Goal: Task Accomplishment & Management: Manage account settings

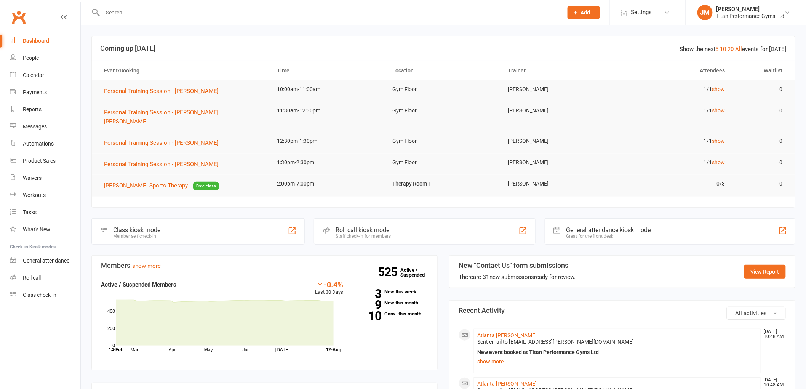
click at [266, 11] on input "text" at bounding box center [329, 12] width 457 height 11
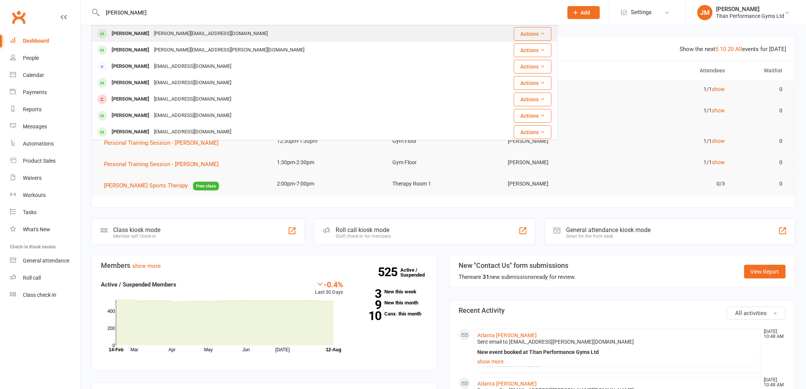
type input "[PERSON_NAME]"
click at [191, 37] on div "[PERSON_NAME][EMAIL_ADDRESS][DOMAIN_NAME]" at bounding box center [211, 33] width 119 height 11
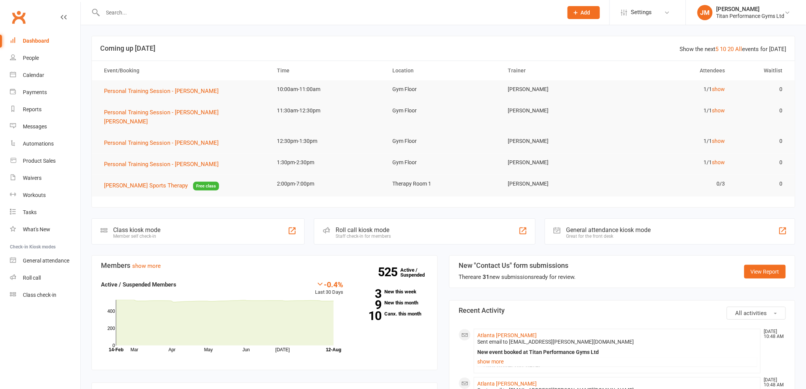
click at [194, 18] on div at bounding box center [324, 12] width 466 height 25
click at [450, 189] on section "Show the next 5 10 20 All events for [DATE] Coming up [DATE] Event/Booking Time…" at bounding box center [443, 122] width 704 height 172
click at [147, 12] on input "text" at bounding box center [329, 12] width 457 height 11
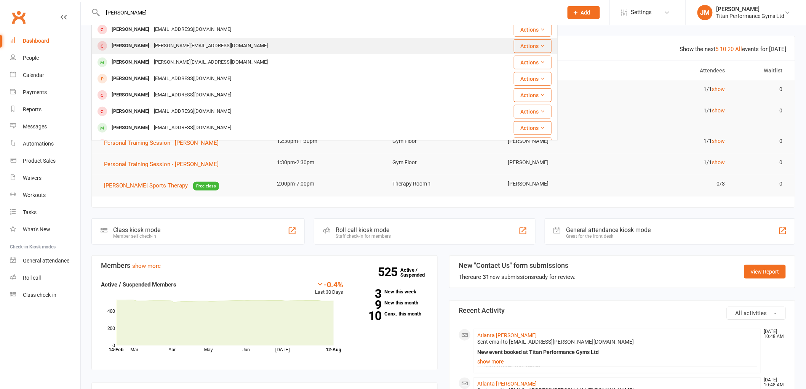
scroll to position [169, 0]
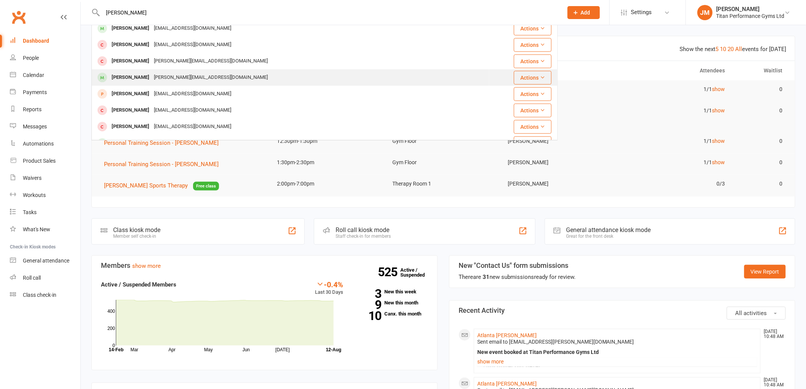
type input "[PERSON_NAME]"
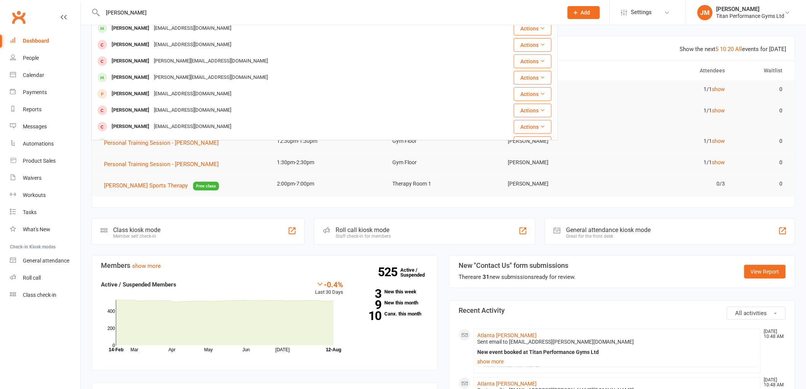
click at [181, 78] on div "[PERSON_NAME][EMAIL_ADDRESS][DOMAIN_NAME]" at bounding box center [211, 77] width 119 height 11
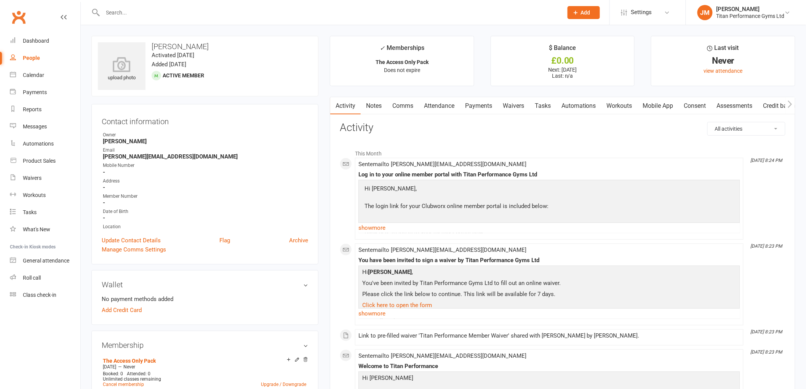
click at [508, 105] on link "Waivers" at bounding box center [514, 106] width 32 height 18
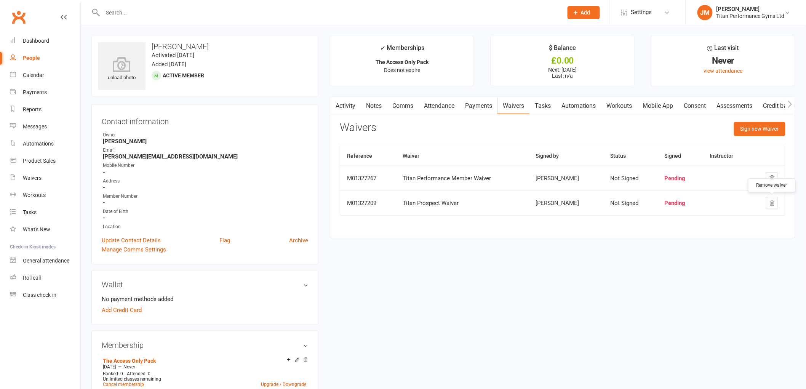
click at [775, 199] on button "button" at bounding box center [772, 203] width 12 height 12
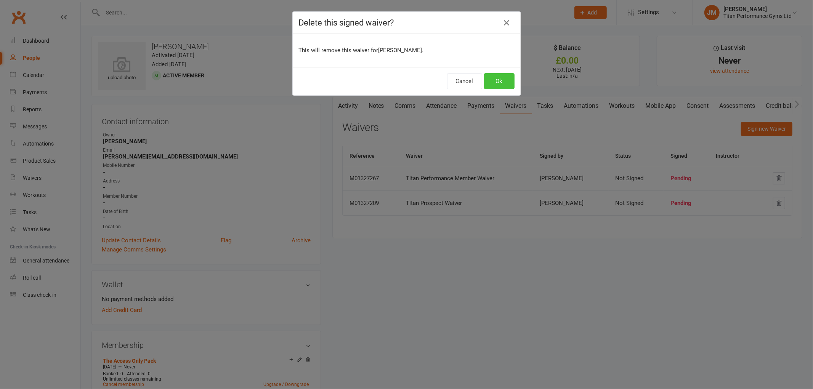
click at [502, 74] on button "Ok" at bounding box center [499, 81] width 30 height 16
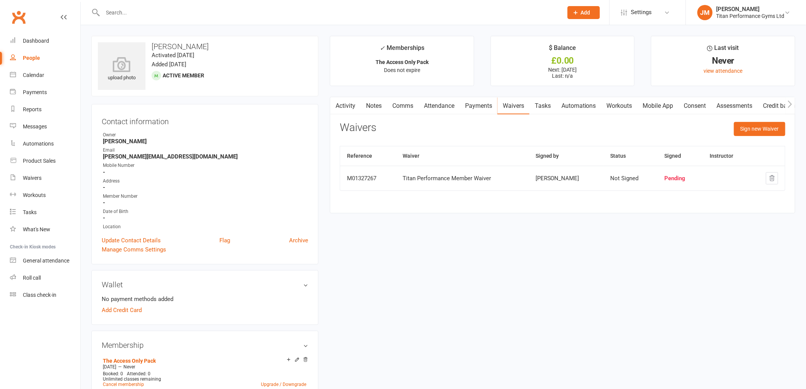
click at [169, 11] on input "text" at bounding box center [329, 12] width 457 height 11
type input "i"
type input "kieran sw"
drag, startPoint x: 41, startPoint y: 85, endPoint x: 40, endPoint y: 66, distance: 19.1
click at [41, 85] on link "Payments" at bounding box center [45, 92] width 70 height 17
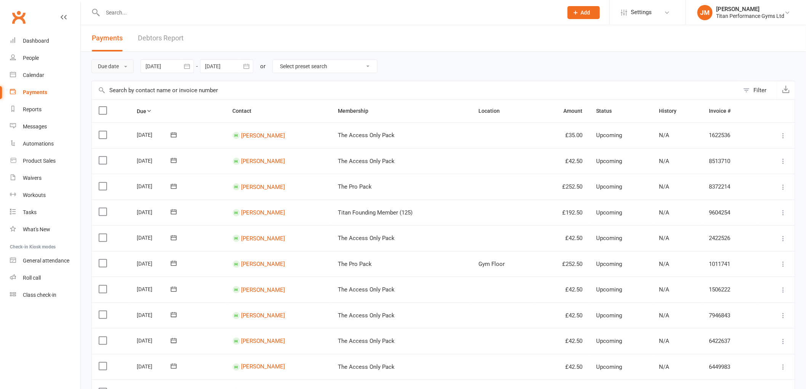
click at [104, 59] on div "Due date Due date Date paid Date failed [DATE] [DATE] Sun Mon Tue Wed Thu Fri S…" at bounding box center [443, 66] width 704 height 29
click at [101, 67] on button "Due date" at bounding box center [112, 66] width 42 height 14
click at [128, 116] on link "Date failed" at bounding box center [129, 113] width 75 height 15
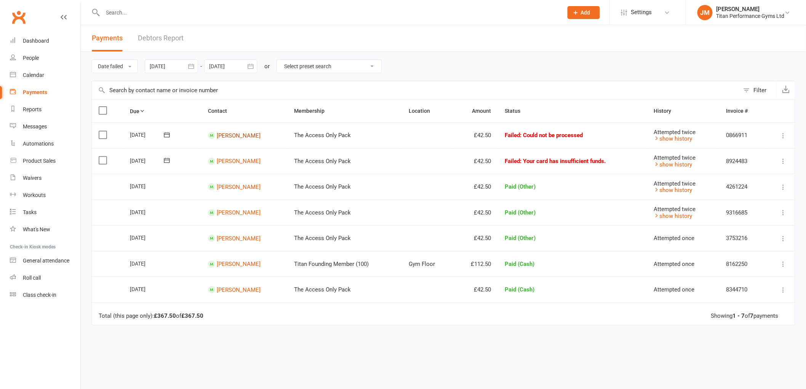
click at [228, 138] on link "[PERSON_NAME]" at bounding box center [239, 135] width 44 height 7
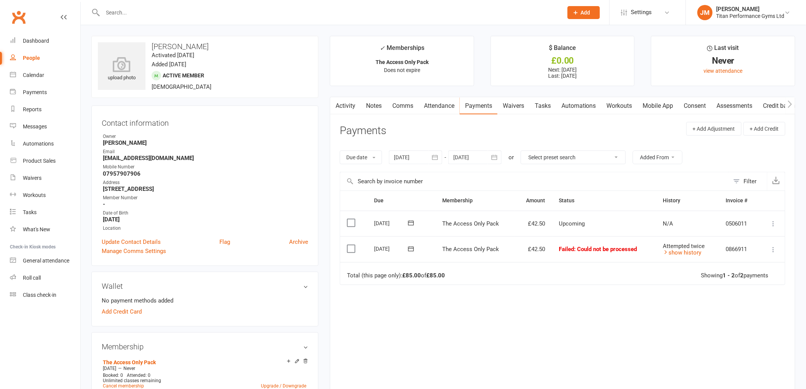
click at [396, 105] on link "Comms" at bounding box center [403, 106] width 32 height 18
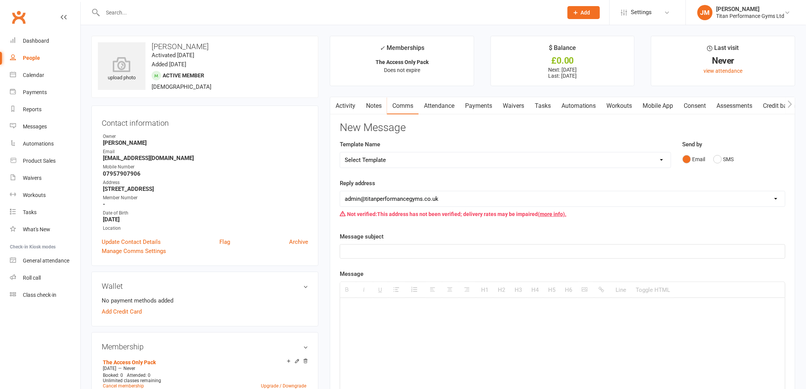
click at [409, 241] on div "Message subject" at bounding box center [563, 245] width 446 height 27
click at [405, 250] on p at bounding box center [563, 251] width 436 height 9
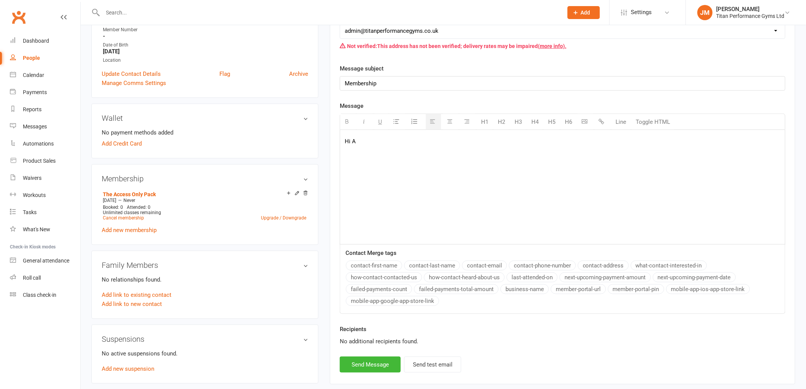
scroll to position [169, 0]
click at [380, 261] on button "contact-first-name" at bounding box center [374, 265] width 56 height 10
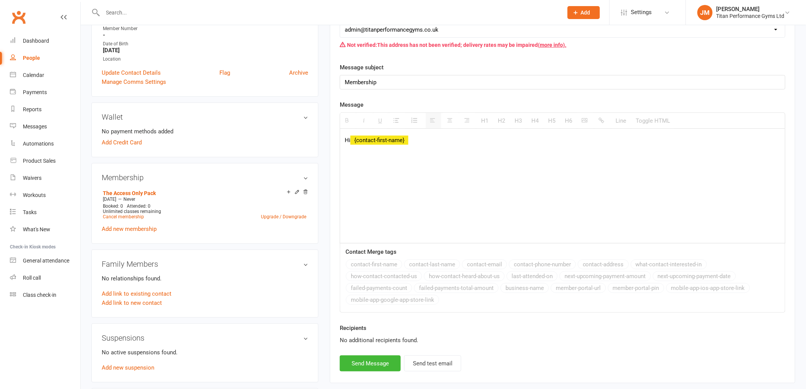
click at [374, 189] on div "Hi {contact-first-name}" at bounding box center [562, 186] width 445 height 114
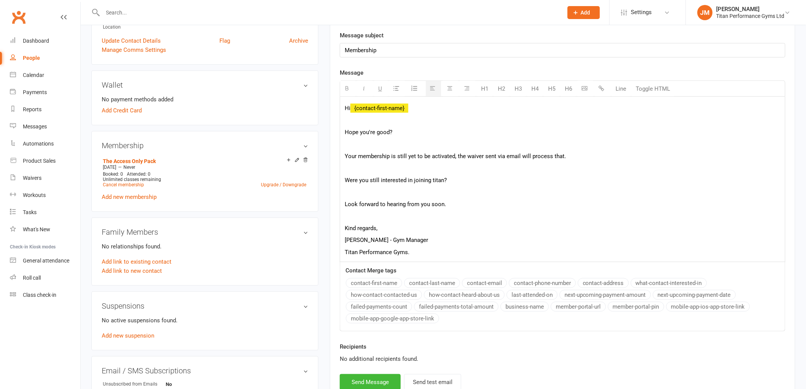
scroll to position [254, 0]
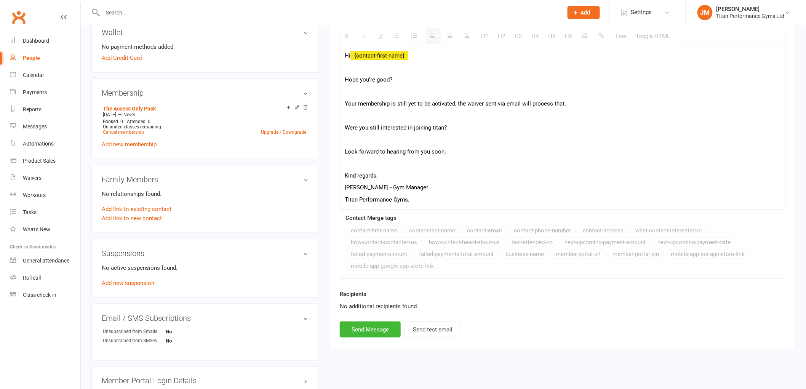
click at [370, 322] on div "Recipients No additional recipients found." at bounding box center [562, 306] width 457 height 32
click at [370, 335] on button "Send Message" at bounding box center [370, 330] width 61 height 16
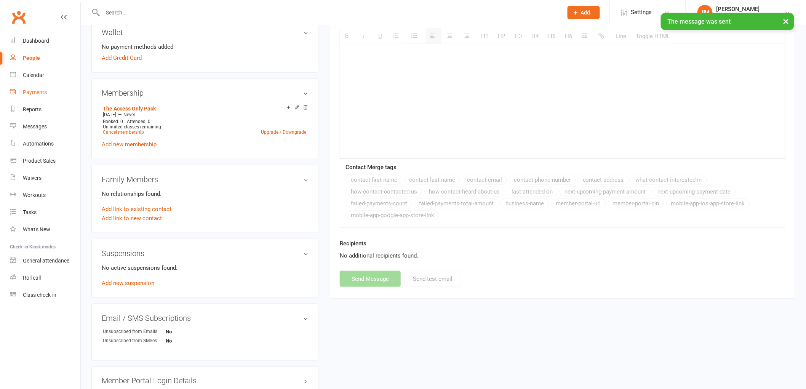
click at [44, 95] on link "Payments" at bounding box center [45, 92] width 70 height 17
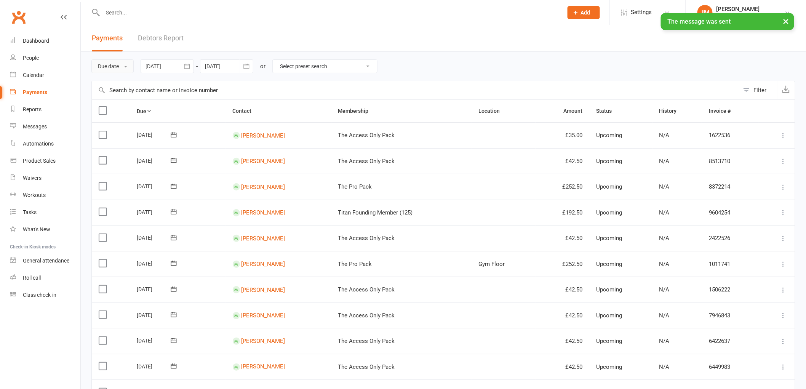
drag, startPoint x: 130, startPoint y: 64, endPoint x: 136, endPoint y: 127, distance: 63.1
click at [130, 64] on button "Due date" at bounding box center [112, 66] width 42 height 14
click at [134, 117] on link "Date failed" at bounding box center [129, 113] width 75 height 15
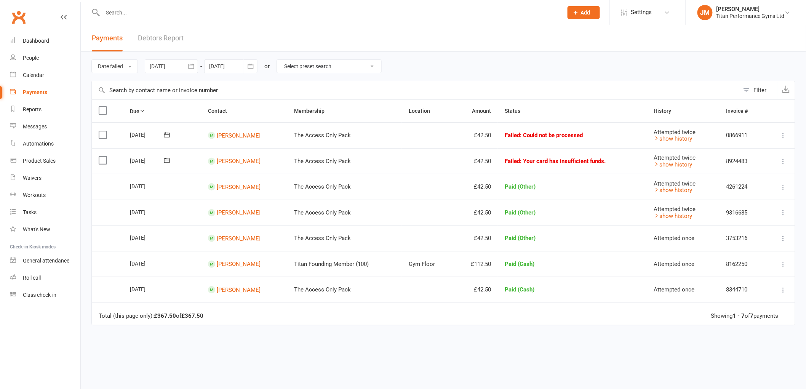
click at [782, 162] on icon at bounding box center [784, 161] width 8 height 8
click at [749, 221] on link "Skip" at bounding box center [750, 221] width 75 height 15
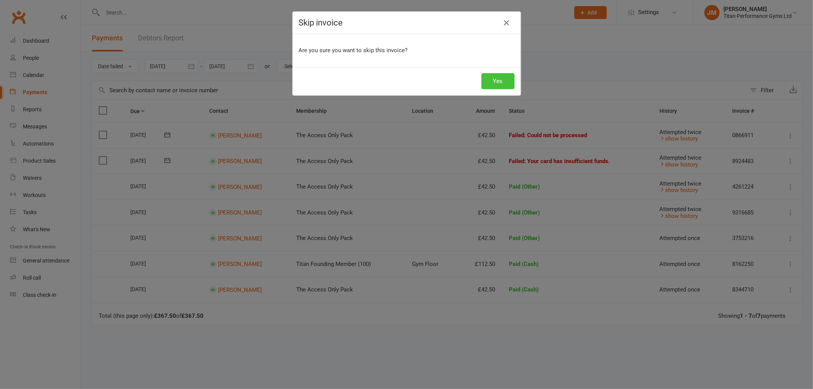
click at [500, 77] on button "Yes" at bounding box center [497, 81] width 33 height 16
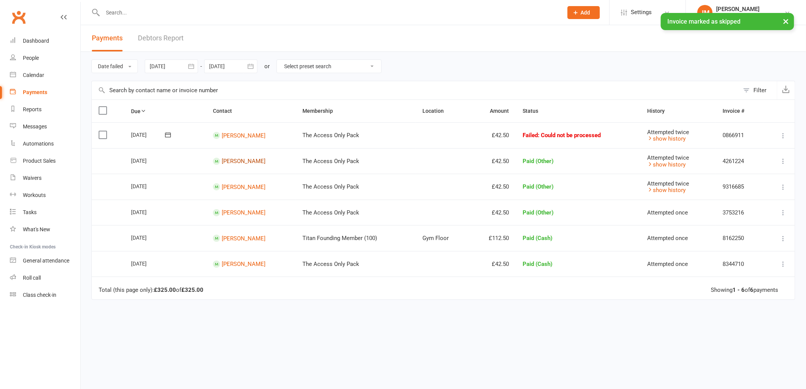
click at [243, 161] on link "[PERSON_NAME]" at bounding box center [244, 161] width 44 height 7
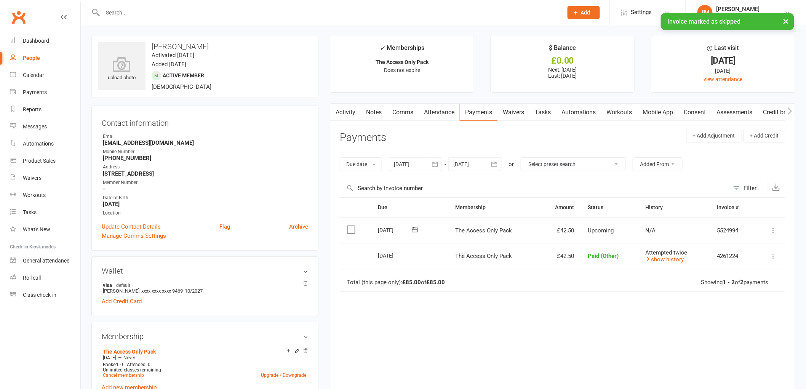
click at [154, 13] on div "× Invoice marked as skipped" at bounding box center [398, 13] width 796 height 0
click at [150, 12] on input "text" at bounding box center [329, 12] width 457 height 11
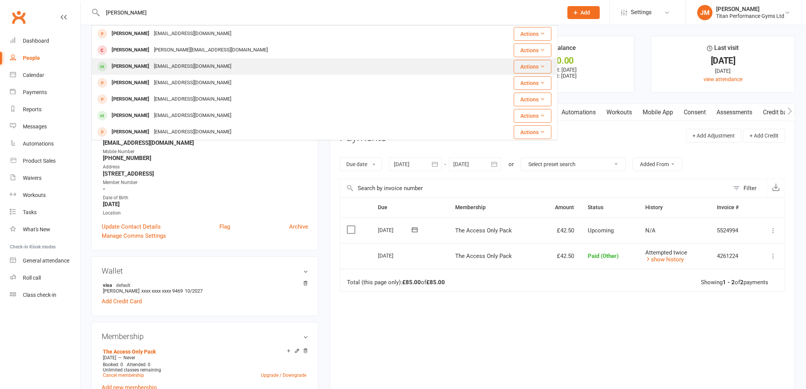
type input "[PERSON_NAME]"
click at [165, 64] on div "[EMAIL_ADDRESS][DOMAIN_NAME]" at bounding box center [193, 66] width 82 height 11
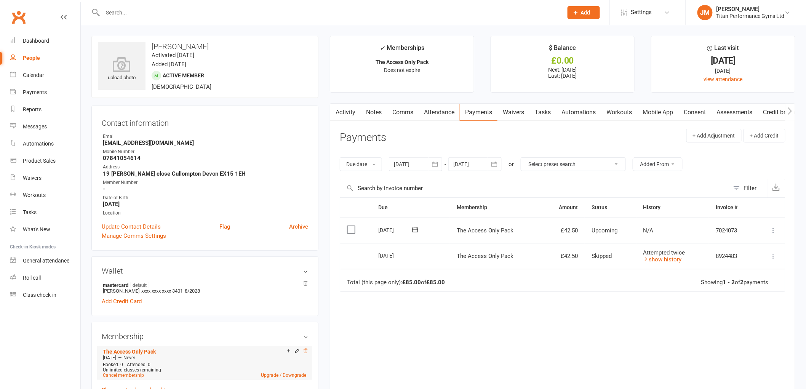
click at [306, 351] on icon at bounding box center [305, 350] width 5 height 5
click at [306, 353] on icon at bounding box center [306, 351] width 4 height 4
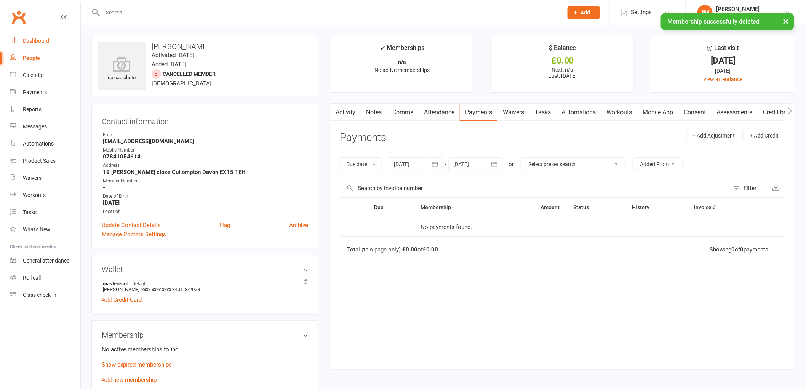
click at [51, 42] on link "Dashboard" at bounding box center [45, 40] width 70 height 17
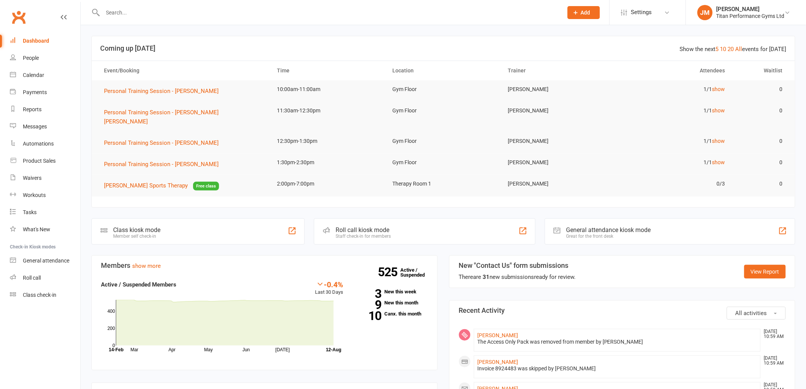
drag, startPoint x: 645, startPoint y: 16, endPoint x: 643, endPoint y: 38, distance: 22.2
click at [645, 16] on span "Settings" at bounding box center [641, 12] width 21 height 17
click at [652, 30] on link "Membership Plans" at bounding box center [648, 34] width 76 height 18
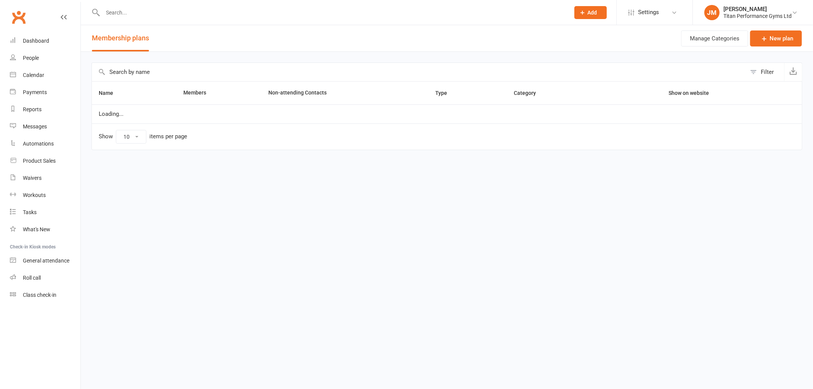
select select "100"
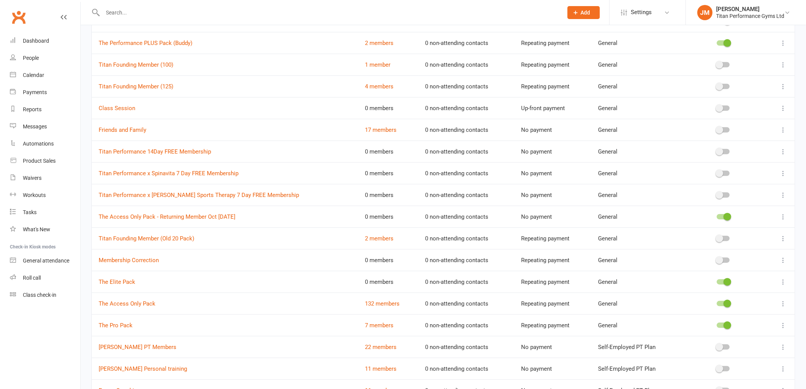
scroll to position [169, 0]
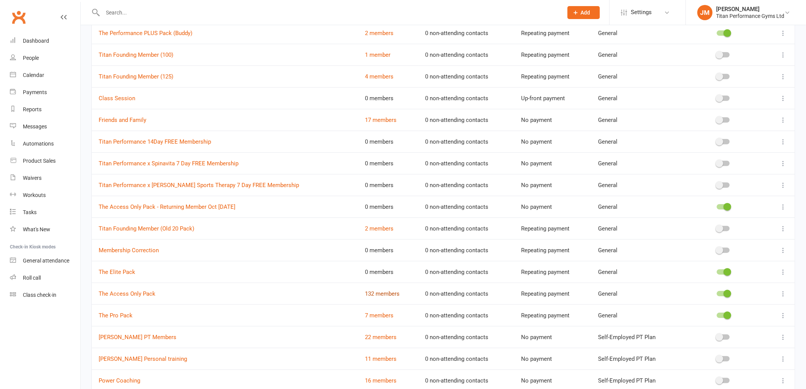
click at [375, 293] on link "132 members" at bounding box center [382, 293] width 35 height 7
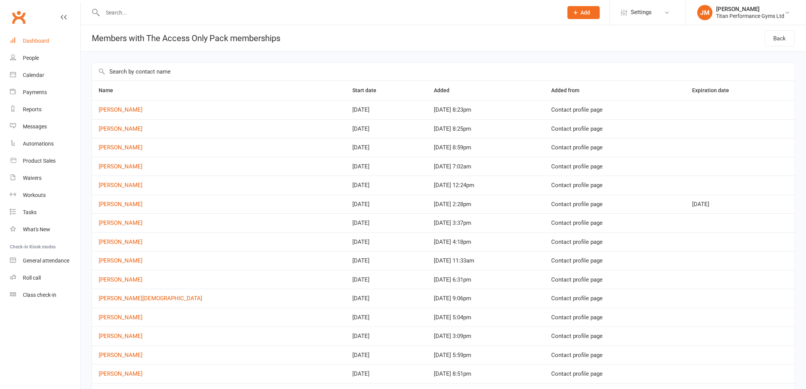
click at [69, 42] on link "Dashboard" at bounding box center [45, 40] width 70 height 17
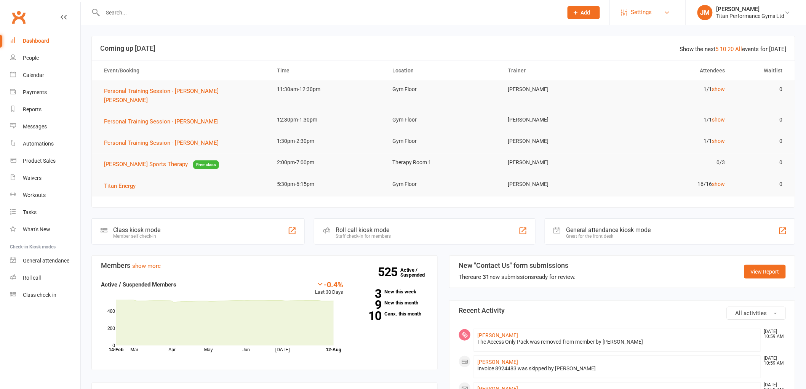
click at [646, 18] on span "Settings" at bounding box center [641, 12] width 21 height 17
click at [646, 38] on link "Membership Plans" at bounding box center [648, 34] width 76 height 18
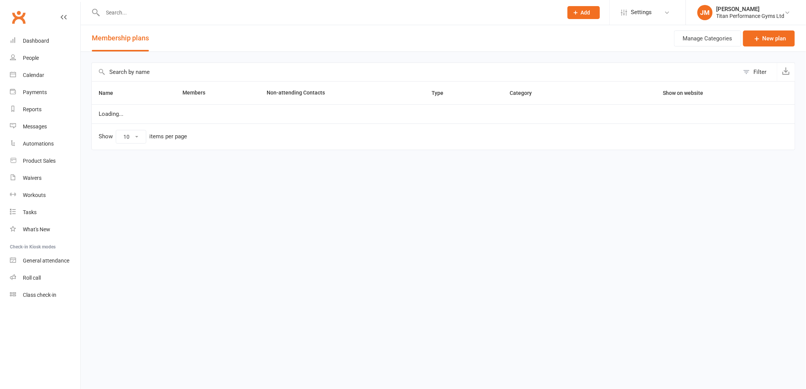
select select "100"
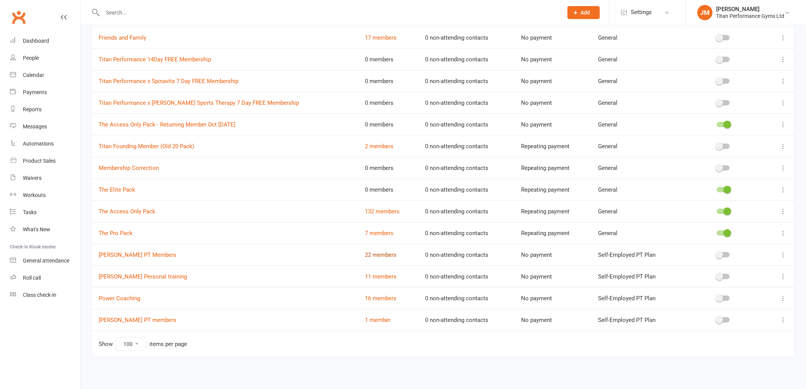
scroll to position [253, 0]
click at [377, 215] on td "132 members" at bounding box center [389, 211] width 60 height 22
click at [380, 206] on td "132 members" at bounding box center [389, 211] width 60 height 22
click at [378, 213] on link "132 members" at bounding box center [382, 210] width 35 height 7
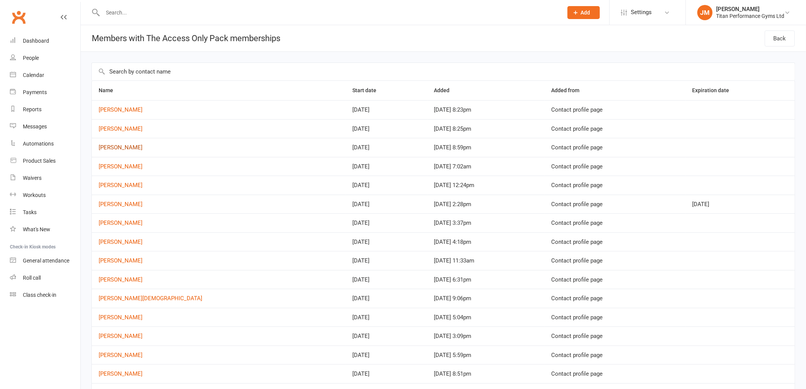
click at [119, 145] on link "[PERSON_NAME]" at bounding box center [121, 147] width 44 height 7
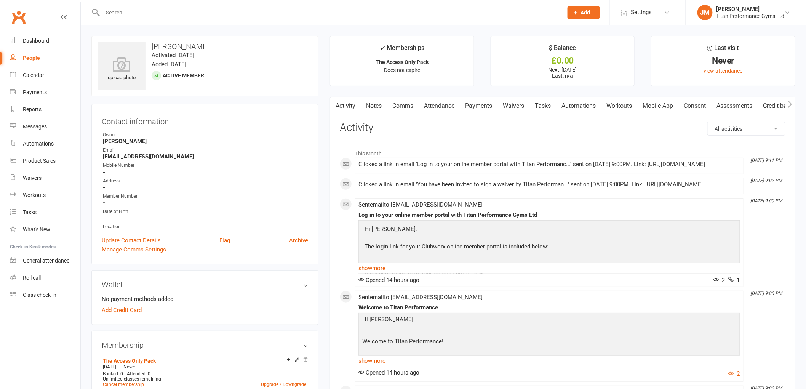
click at [524, 102] on link "Waivers" at bounding box center [514, 106] width 32 height 18
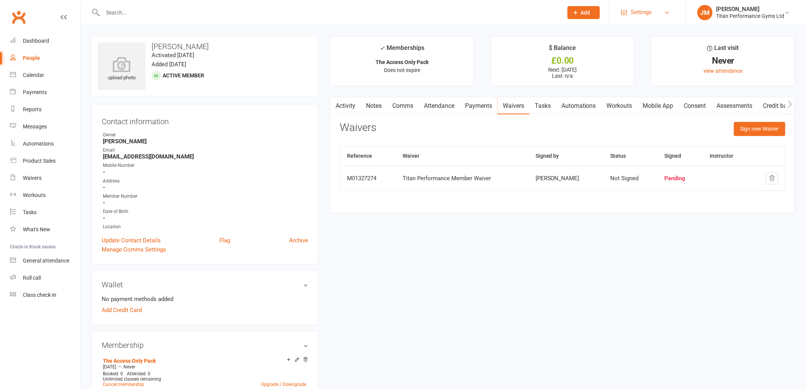
click at [647, 18] on span "Settings" at bounding box center [641, 12] width 21 height 17
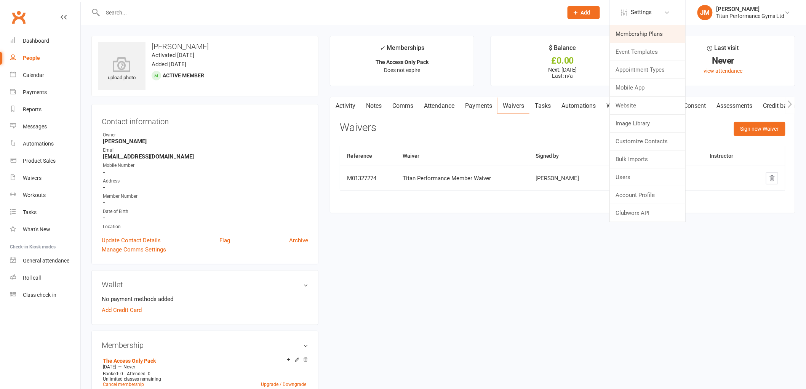
click at [654, 40] on link "Membership Plans" at bounding box center [648, 34] width 76 height 18
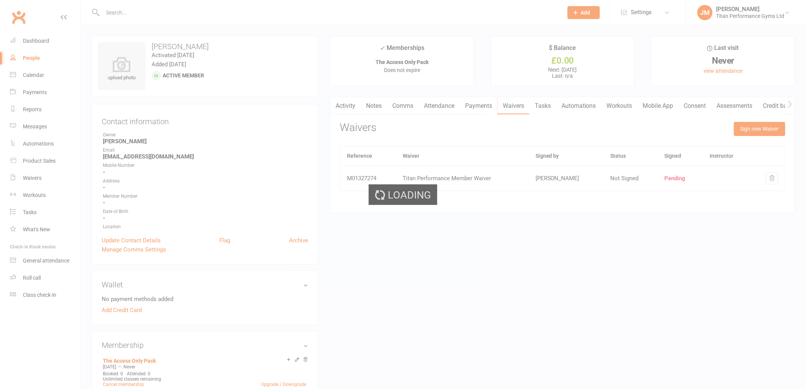
select select "100"
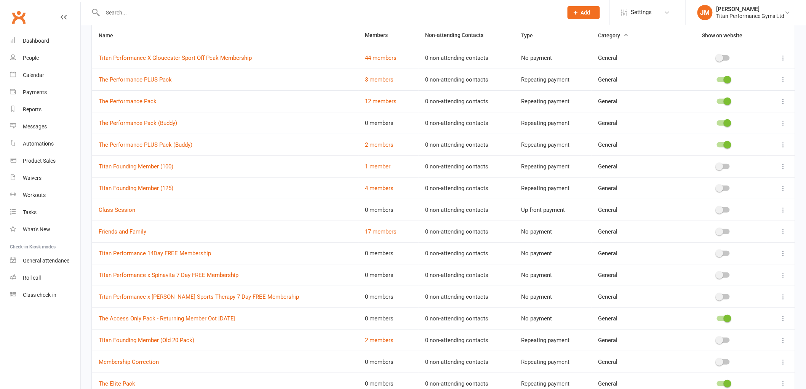
scroll to position [169, 0]
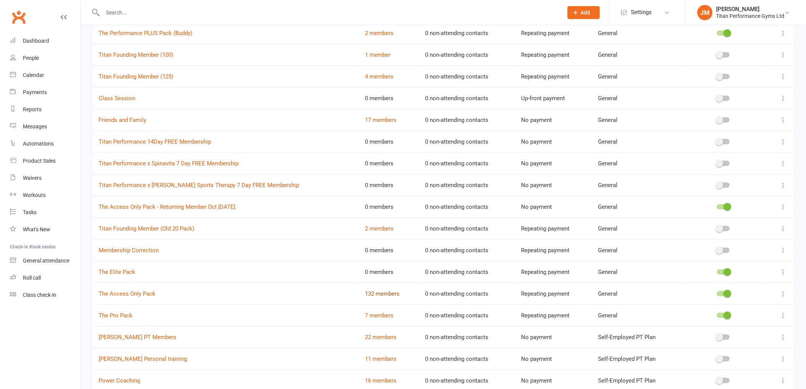
click at [376, 295] on link "132 members" at bounding box center [382, 293] width 35 height 7
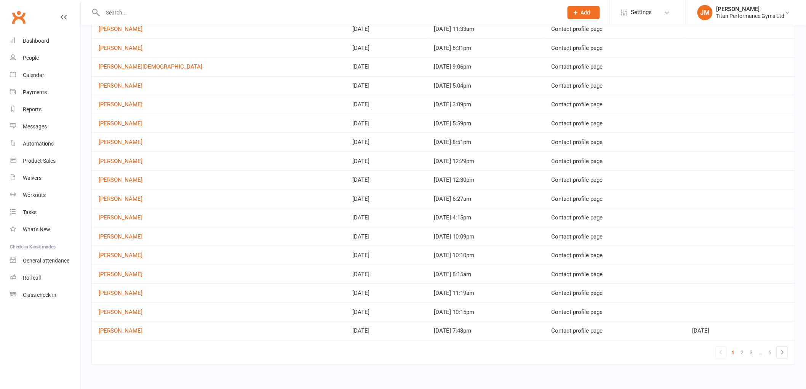
scroll to position [241, 0]
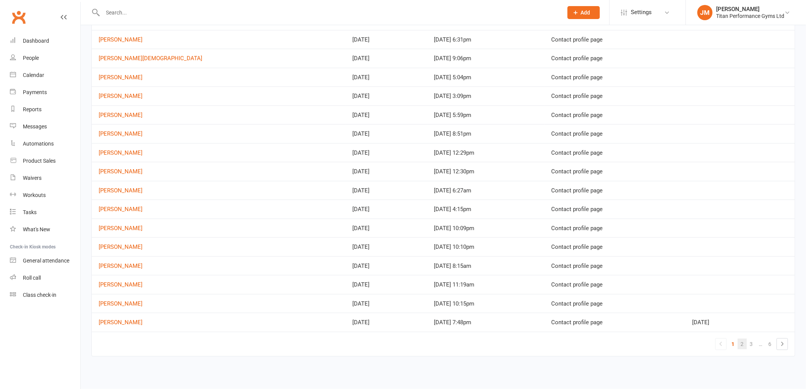
click at [739, 345] on link "2" at bounding box center [742, 344] width 9 height 11
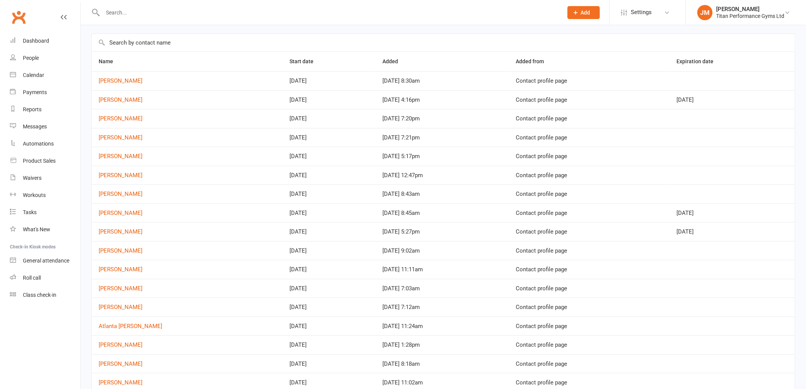
scroll to position [42, 0]
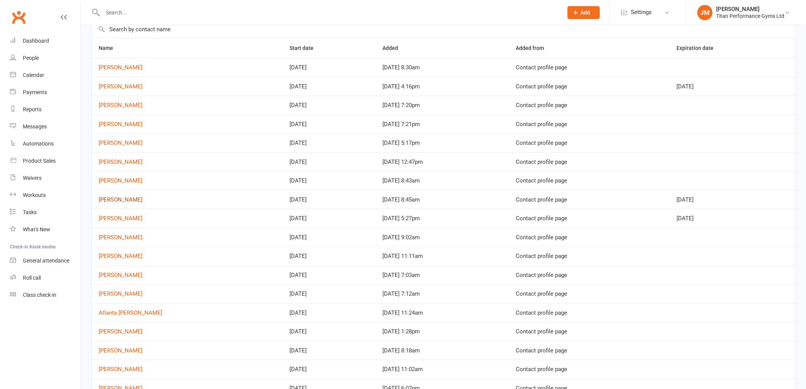
click at [107, 201] on link "[PERSON_NAME]" at bounding box center [121, 199] width 44 height 7
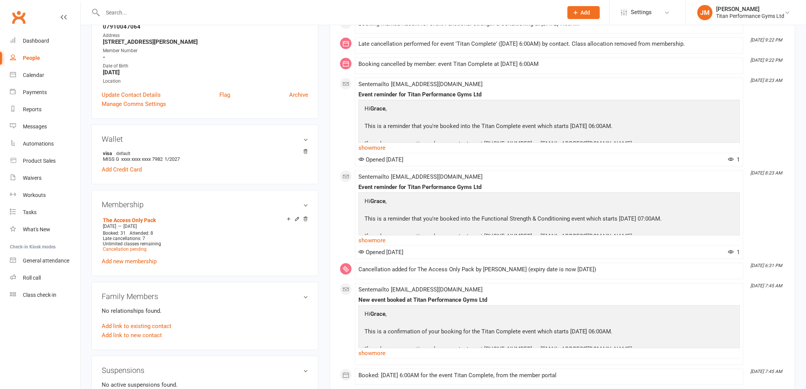
scroll to position [169, 0]
click at [50, 38] on link "Dashboard" at bounding box center [45, 40] width 70 height 17
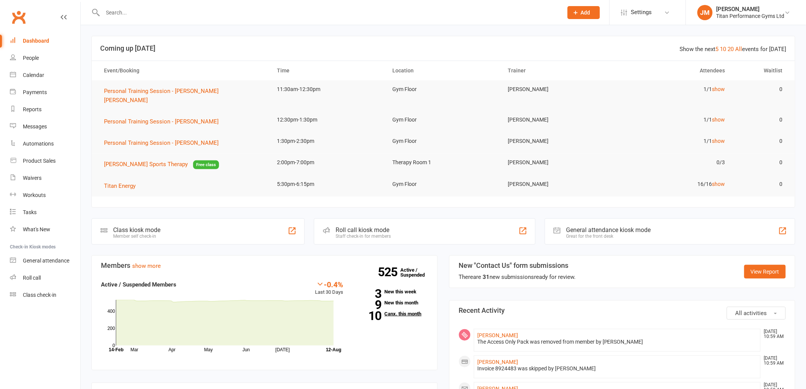
click at [403, 311] on link "10 Canx. this month" at bounding box center [391, 313] width 73 height 5
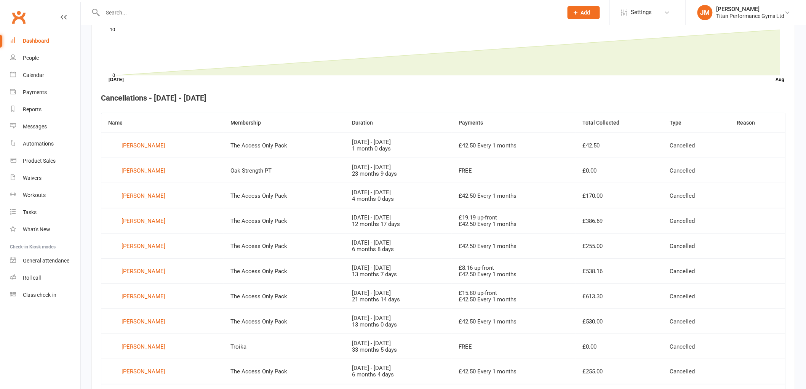
scroll to position [250, 0]
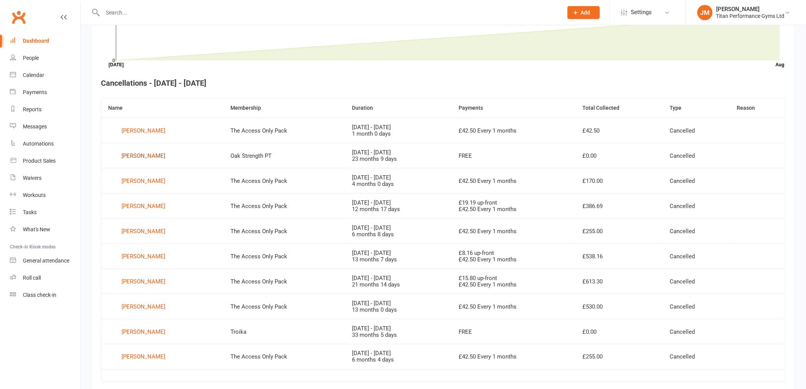
click at [138, 155] on div "[PERSON_NAME]" at bounding box center [144, 155] width 44 height 11
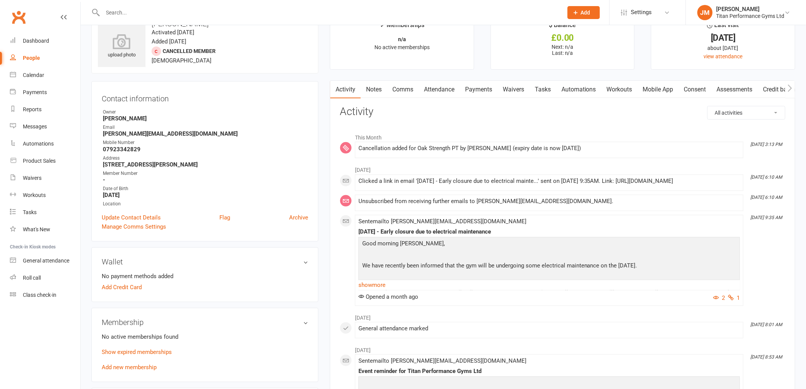
scroll to position [42, 0]
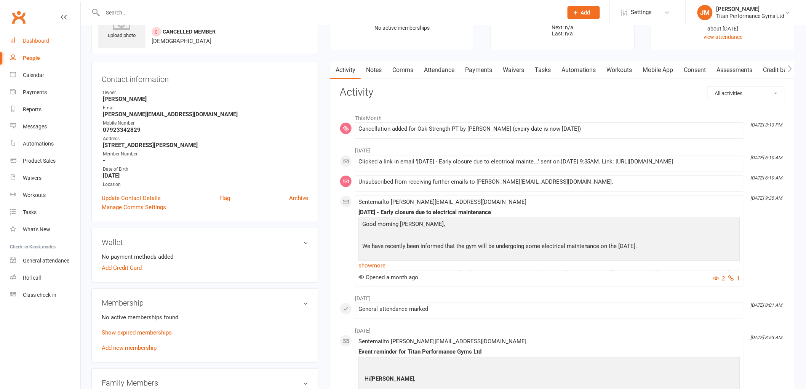
click at [40, 43] on div "Dashboard" at bounding box center [36, 41] width 26 height 6
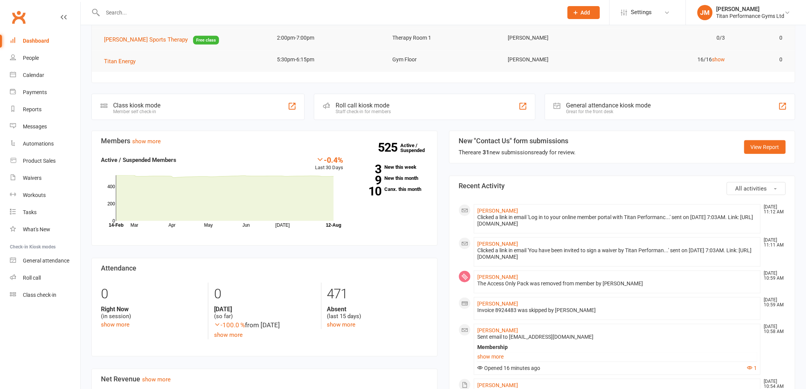
scroll to position [127, 0]
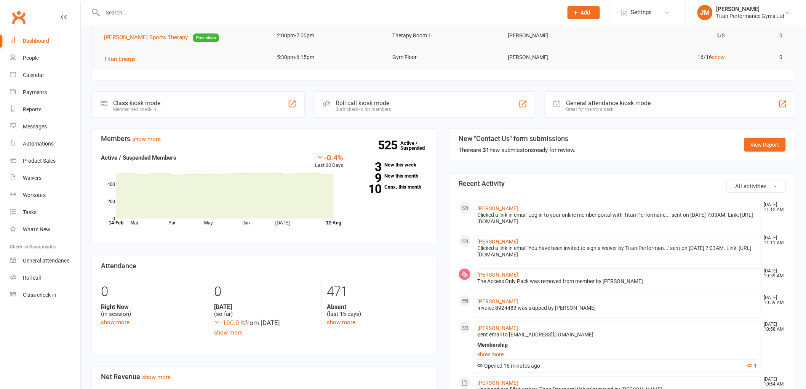
click at [496, 239] on link "[PERSON_NAME]" at bounding box center [497, 242] width 41 height 6
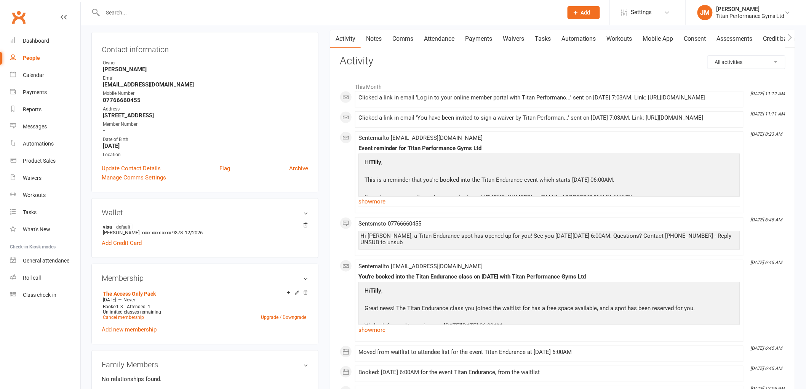
scroll to position [42, 0]
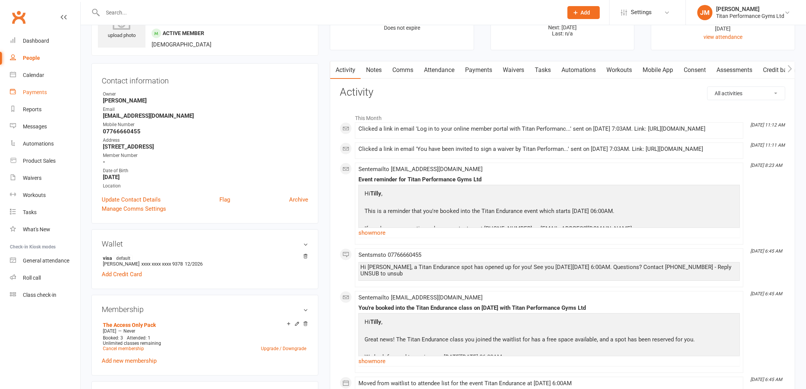
click at [48, 97] on link "Payments" at bounding box center [45, 92] width 70 height 17
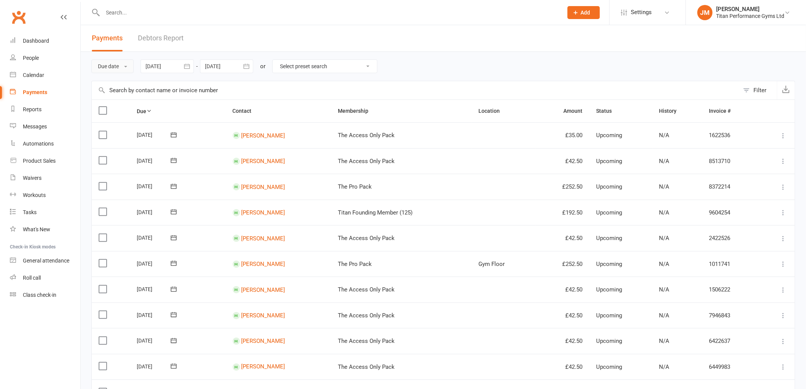
click at [120, 69] on button "Due date" at bounding box center [112, 66] width 42 height 14
click at [119, 115] on link "Date failed" at bounding box center [129, 113] width 75 height 15
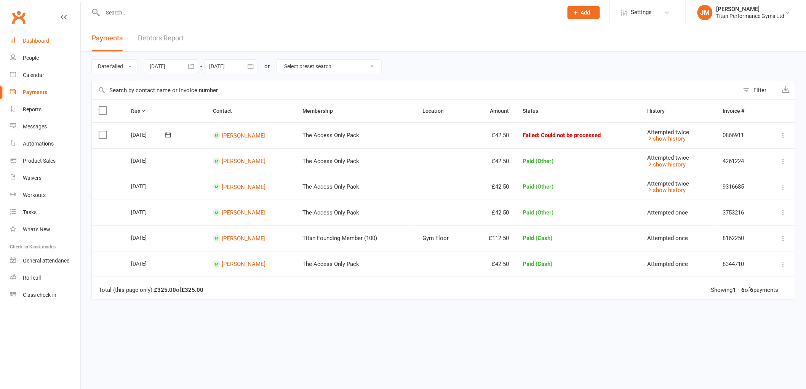
click at [41, 39] on div "Dashboard" at bounding box center [36, 41] width 26 height 6
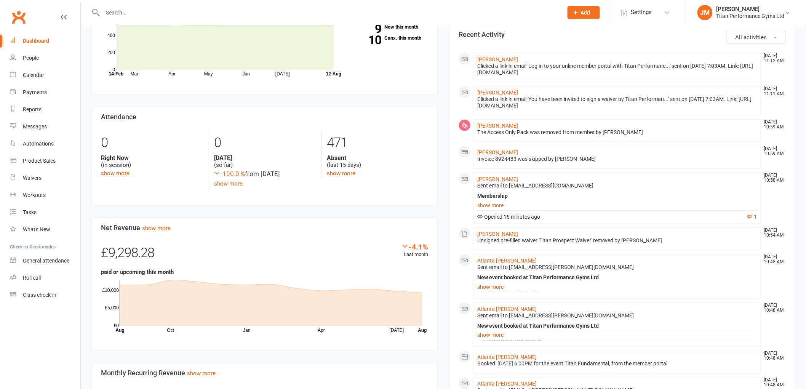
scroll to position [296, 0]
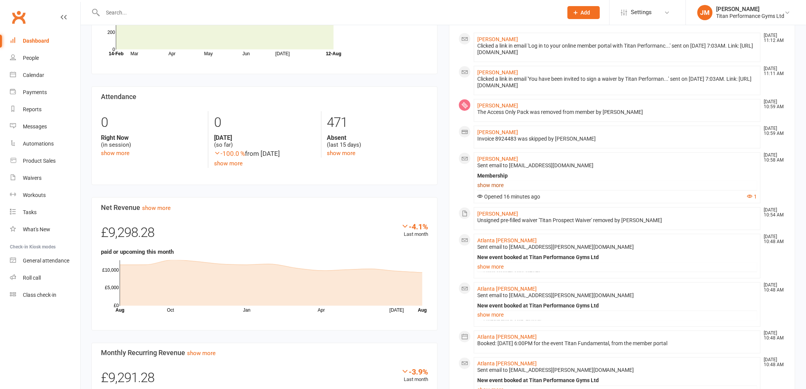
click at [501, 181] on link "show more" at bounding box center [617, 185] width 280 height 11
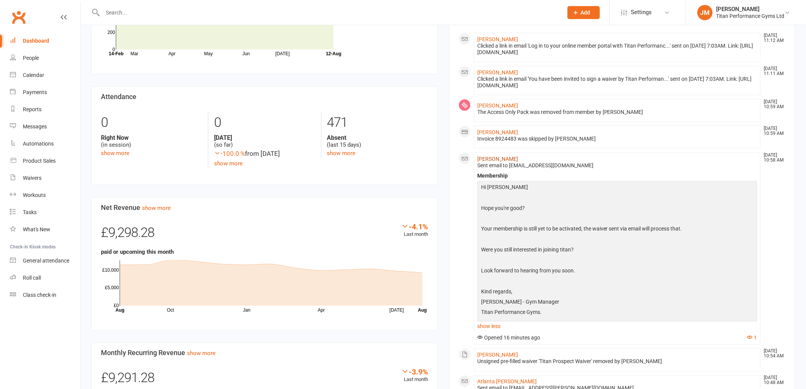
click at [495, 156] on link "[PERSON_NAME]" at bounding box center [497, 159] width 41 height 6
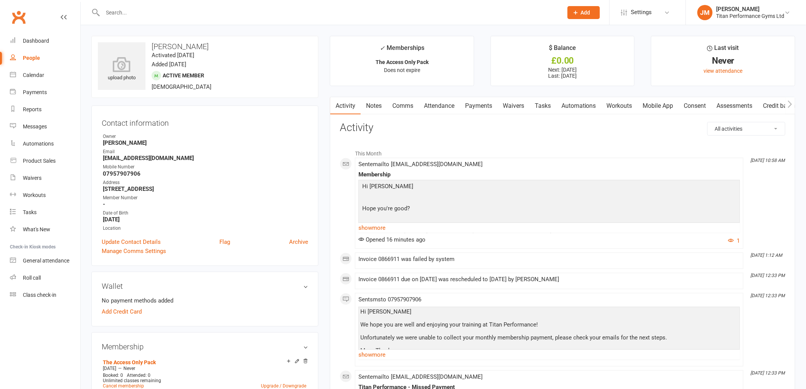
click at [516, 105] on link "Waivers" at bounding box center [514, 106] width 32 height 18
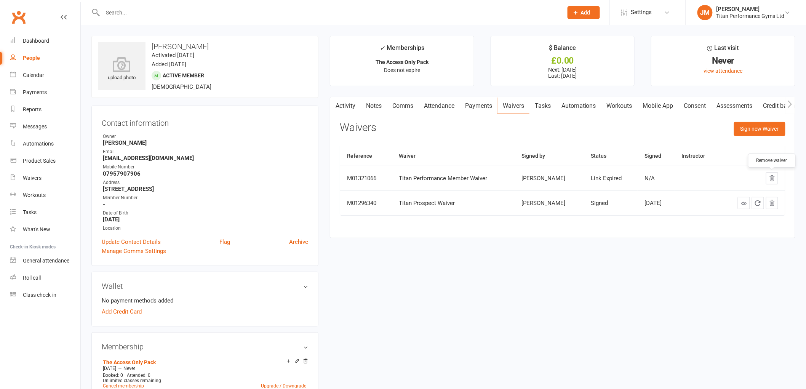
click at [774, 180] on icon "button" at bounding box center [772, 178] width 5 height 5
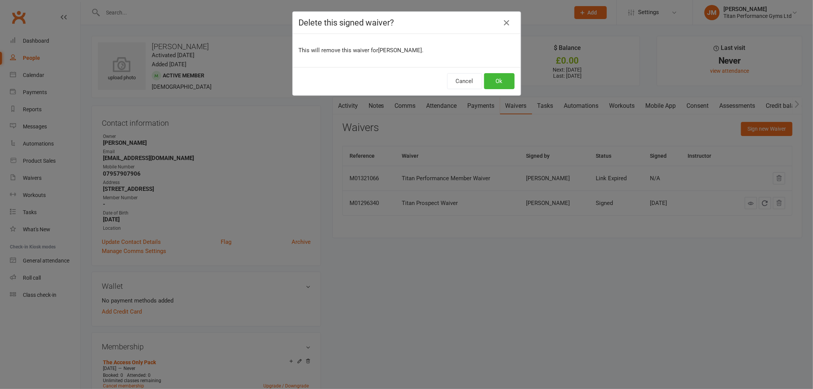
click at [353, 104] on div "Delete this signed waiver? This will remove this waiver for [PERSON_NAME] . Can…" at bounding box center [406, 194] width 813 height 389
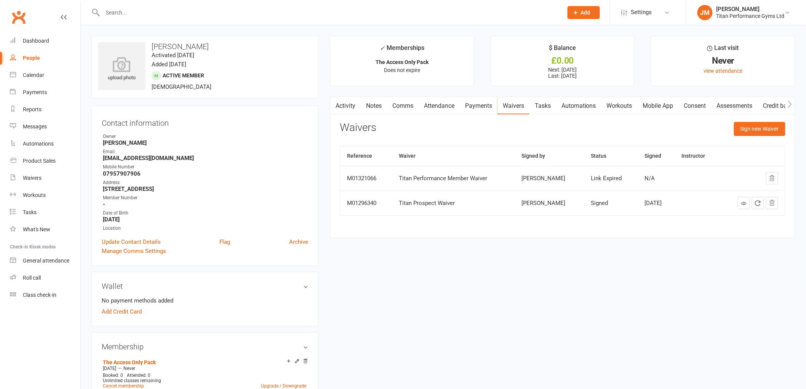
click at [342, 105] on link "Activity" at bounding box center [345, 106] width 30 height 18
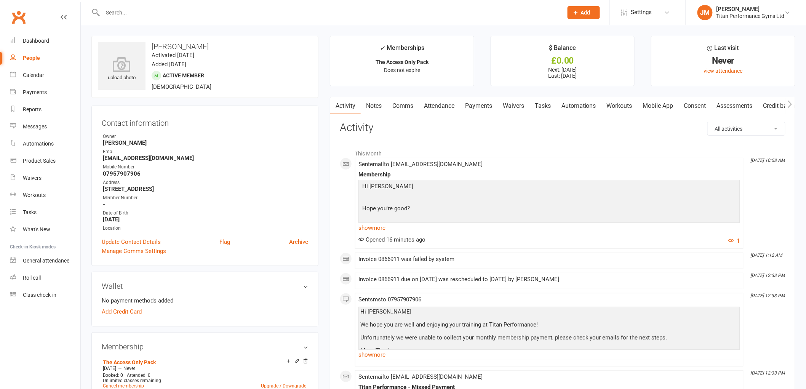
click at [523, 106] on link "Waivers" at bounding box center [514, 106] width 32 height 18
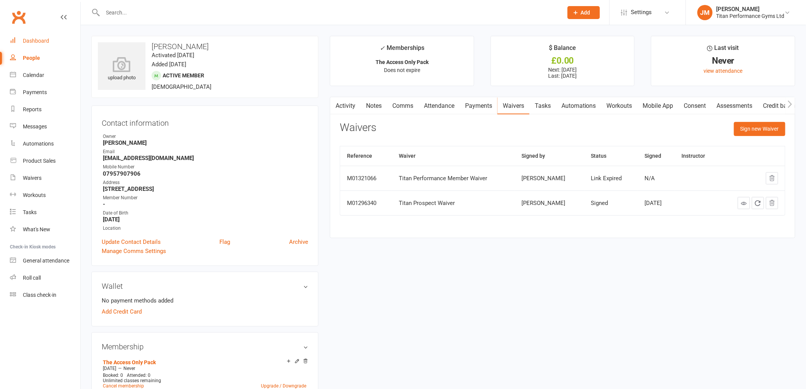
click at [43, 46] on link "Dashboard" at bounding box center [45, 40] width 70 height 17
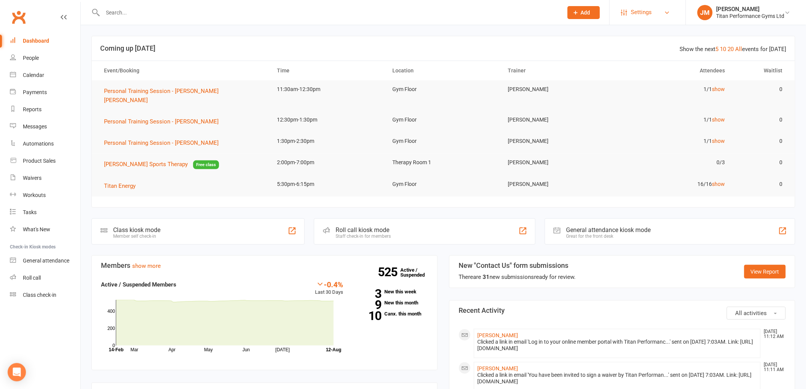
click at [630, 15] on link "Settings" at bounding box center [648, 12] width 53 height 17
click at [627, 36] on link "Membership Plans" at bounding box center [648, 34] width 76 height 18
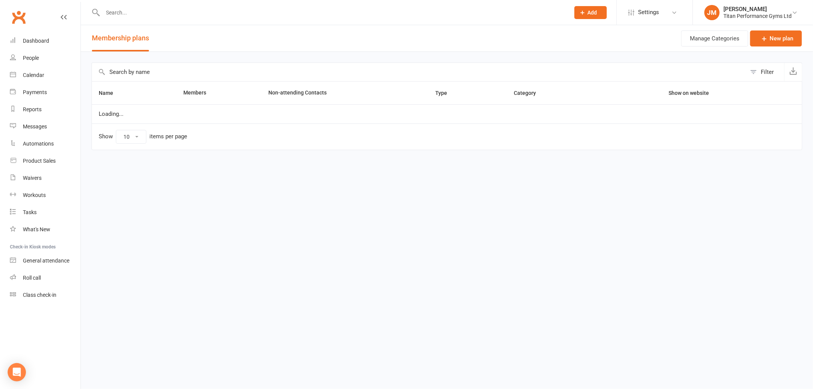
select select "100"
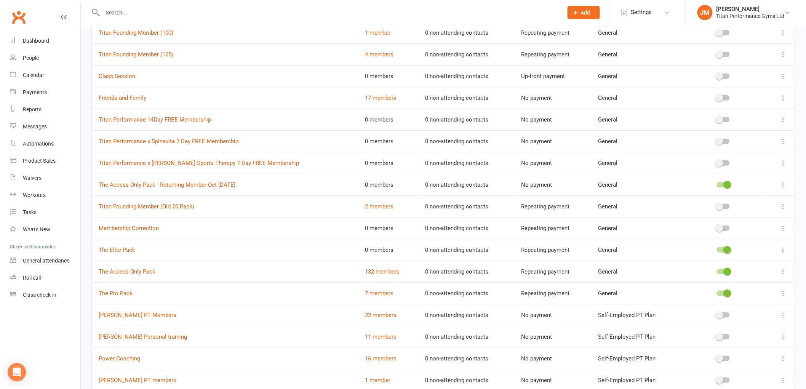
scroll to position [211, 0]
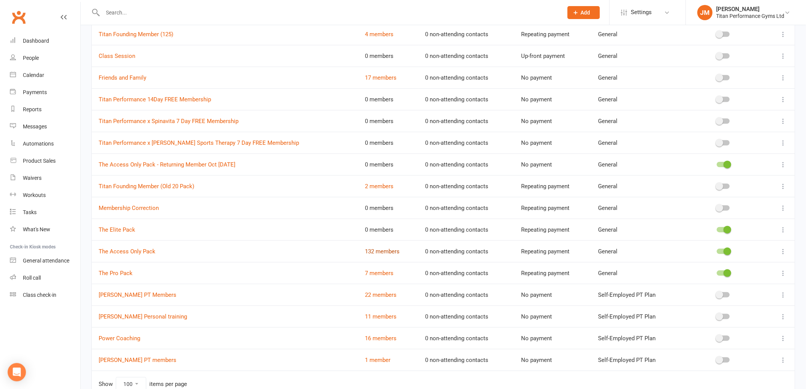
click at [365, 250] on link "132 members" at bounding box center [382, 251] width 35 height 7
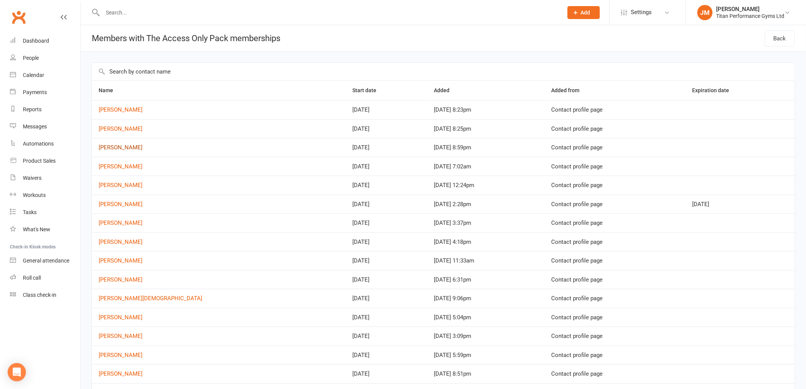
click at [112, 147] on link "[PERSON_NAME]" at bounding box center [121, 147] width 44 height 7
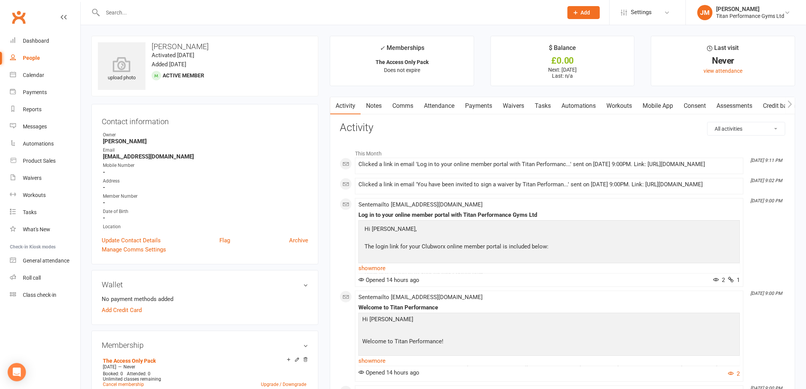
click at [485, 101] on link "Payments" at bounding box center [479, 106] width 38 height 18
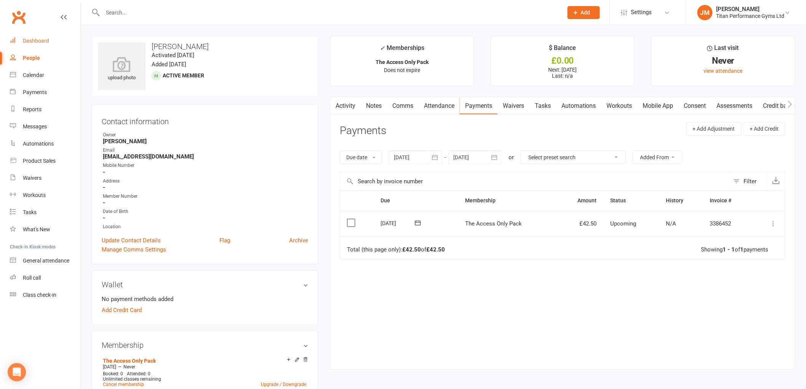
click at [42, 44] on link "Dashboard" at bounding box center [45, 40] width 70 height 17
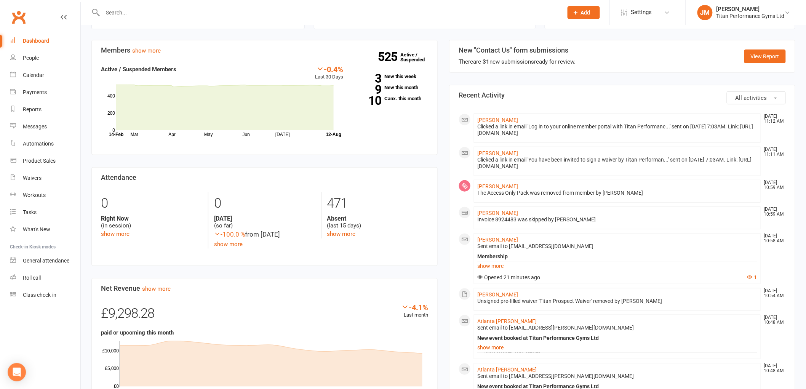
scroll to position [211, 0]
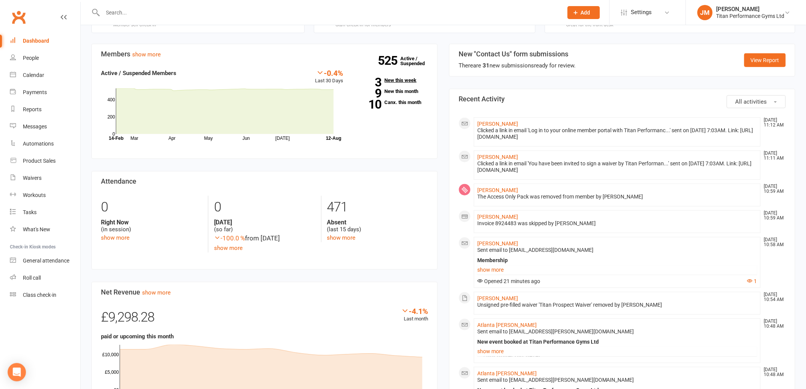
click at [400, 78] on link "3 New this week" at bounding box center [391, 80] width 73 height 5
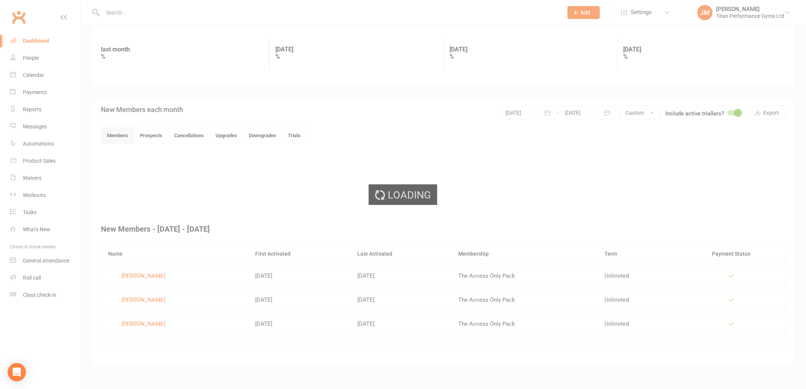
scroll to position [96, 0]
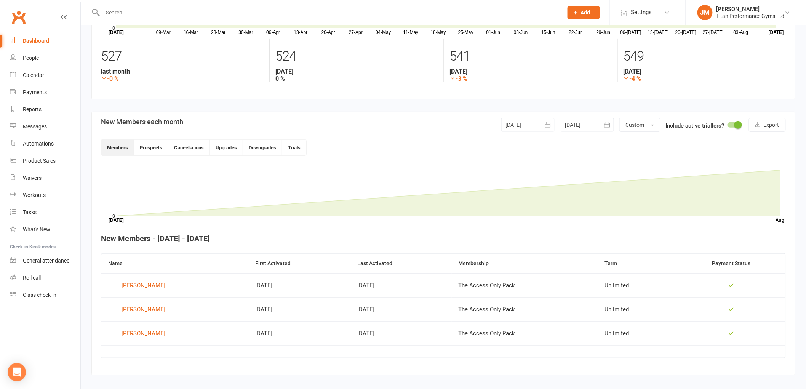
click at [188, 2] on div at bounding box center [324, 12] width 466 height 25
click at [188, 6] on div at bounding box center [324, 12] width 466 height 25
click at [187, 10] on input "text" at bounding box center [329, 12] width 457 height 11
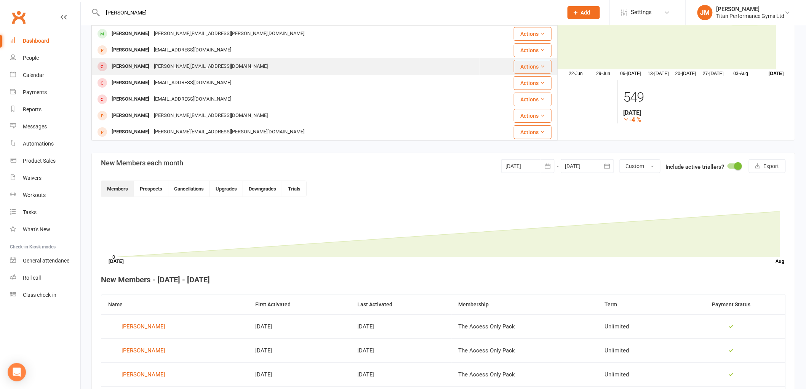
scroll to position [0, 0]
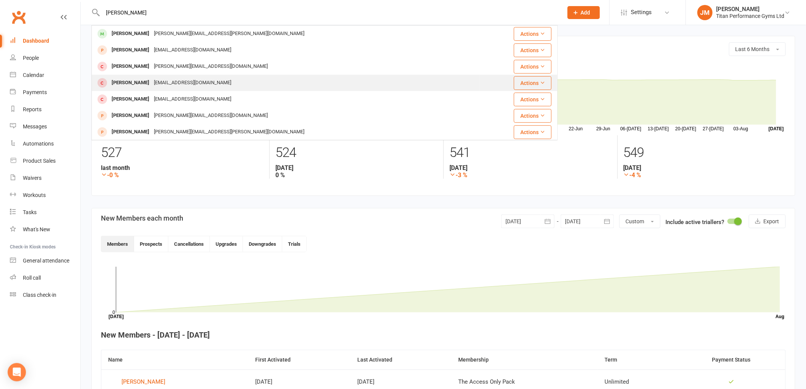
type input "oliver"
click at [163, 81] on div "ojlogan1@gmail.com" at bounding box center [193, 82] width 82 height 11
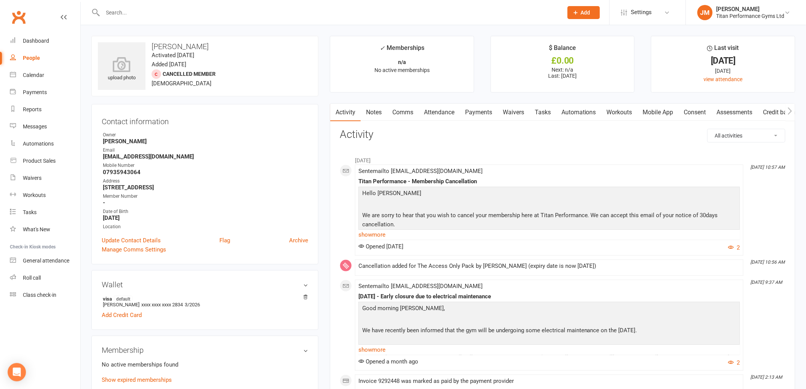
click at [24, 31] on div "Clubworx" at bounding box center [40, 22] width 80 height 28
click at [28, 37] on link "Dashboard" at bounding box center [45, 40] width 70 height 17
